Goal: Use online tool/utility: Utilize a website feature to perform a specific function

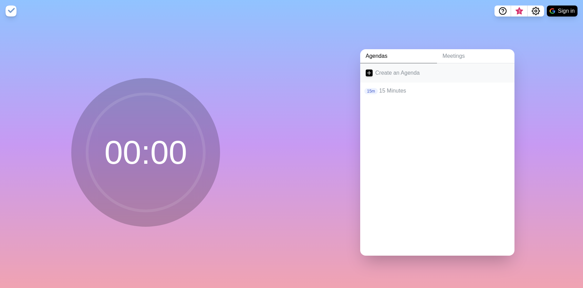
click at [394, 71] on link "Create an Agenda" at bounding box center [437, 72] width 154 height 19
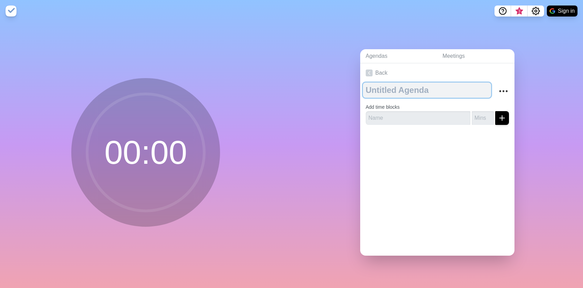
click at [378, 92] on textarea at bounding box center [427, 90] width 128 height 15
type textarea "10 minutes"
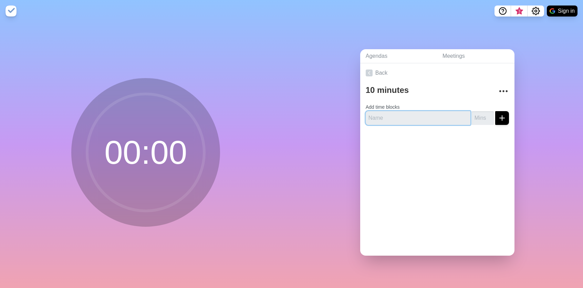
click at [429, 116] on input "text" at bounding box center [418, 118] width 105 height 14
type input "10"
click at [413, 158] on div "Back 10 minutes Add time blocks 10" at bounding box center [437, 159] width 154 height 193
click at [463, 156] on div at bounding box center [437, 145] width 154 height 28
click at [368, 74] on icon at bounding box center [369, 73] width 7 height 7
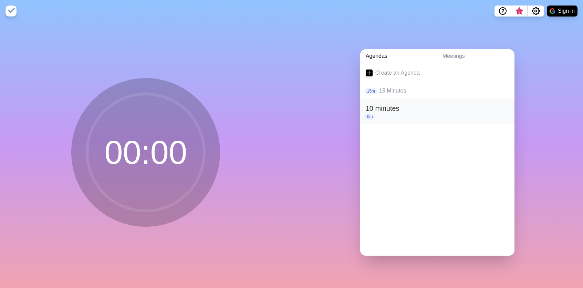
click at [395, 109] on h2 "10 minutes" at bounding box center [437, 108] width 143 height 10
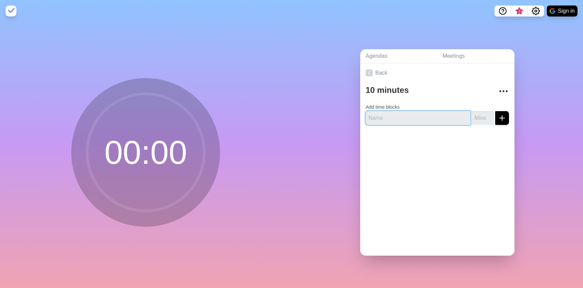
click at [393, 121] on input "text" at bounding box center [418, 118] width 105 height 14
click at [505, 122] on button "submit" at bounding box center [502, 118] width 14 height 14
click at [484, 119] on input "number" at bounding box center [483, 118] width 22 height 14
click at [382, 116] on input "10" at bounding box center [418, 118] width 105 height 14
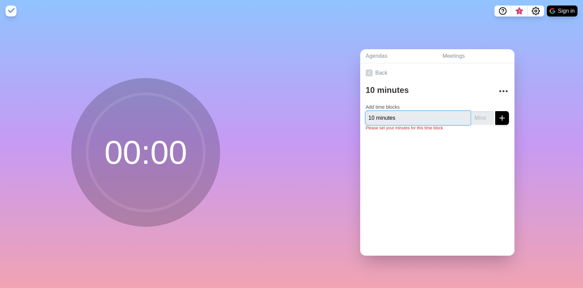
type input "10 minutes"
click at [483, 116] on input "number" at bounding box center [483, 118] width 22 height 14
type input "10"
click at [497, 111] on button "submit" at bounding box center [502, 118] width 14 height 14
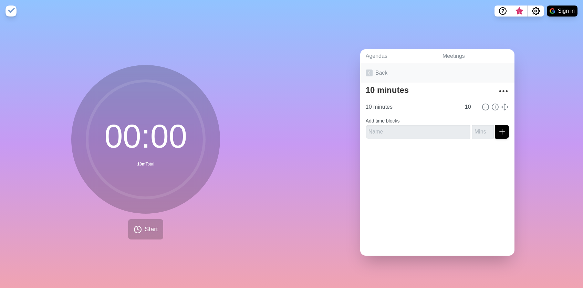
click at [378, 79] on link "Back" at bounding box center [437, 72] width 154 height 19
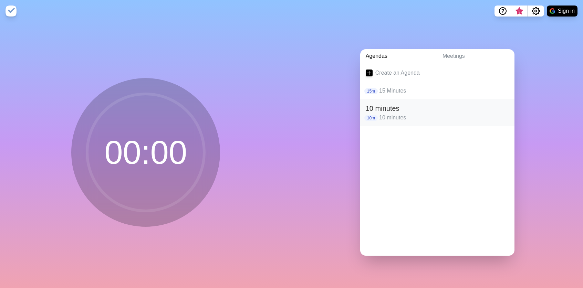
click at [398, 116] on p "10 minutes" at bounding box center [444, 118] width 130 height 8
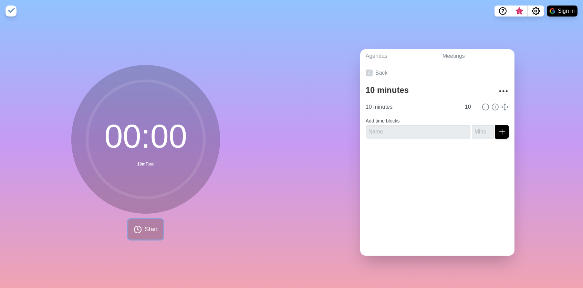
click at [145, 229] on span "Start" at bounding box center [151, 229] width 13 height 9
